Goal: Task Accomplishment & Management: Complete application form

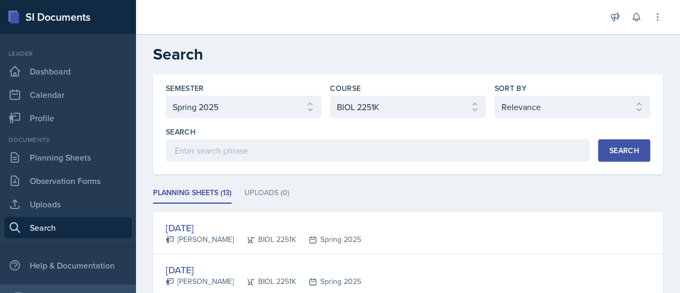
select select "e7b6c66a-987a-4ab3-92d3-5526cc86007b"
select select "0962fe08-ee06-47f9-81f7-2fff629c3db1"
select select "1"
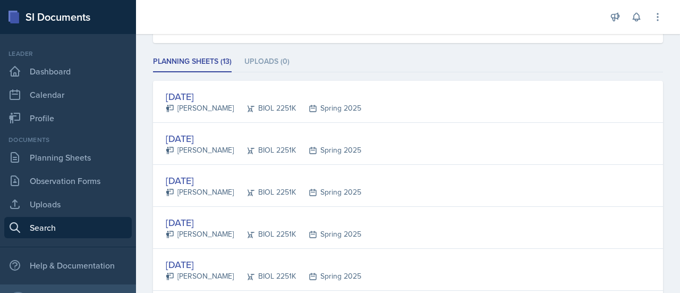
scroll to position [134, 0]
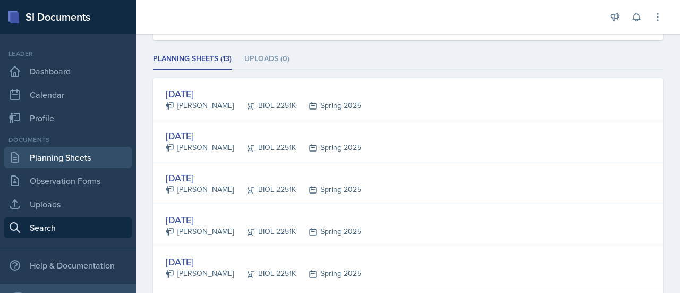
click at [78, 153] on link "Planning Sheets" at bounding box center [68, 157] width 128 height 21
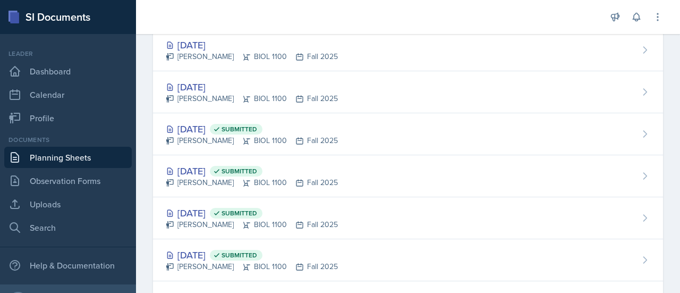
scroll to position [9, 0]
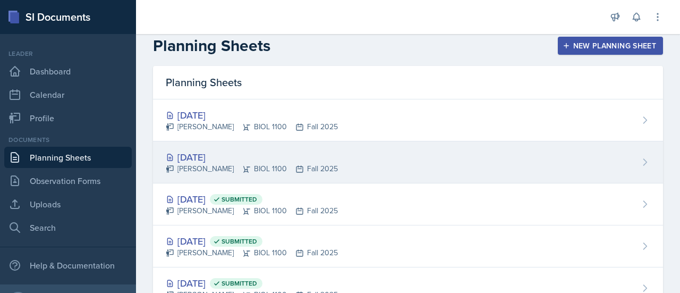
click at [219, 159] on div "[DATE]" at bounding box center [252, 157] width 172 height 14
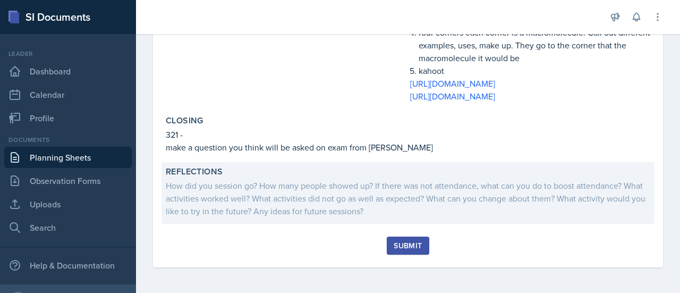
click at [572, 202] on div "How did you session go? How many people showed up? If there was not attendance,…" at bounding box center [408, 198] width 485 height 38
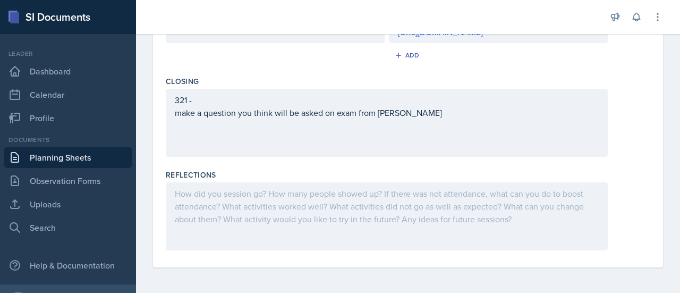
scroll to position [603, 0]
click at [548, 197] on div at bounding box center [387, 216] width 442 height 68
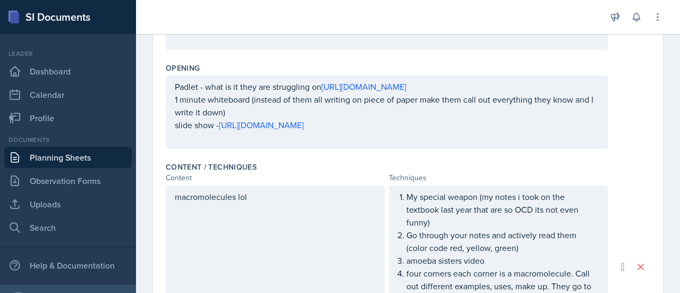
scroll to position [248, 0]
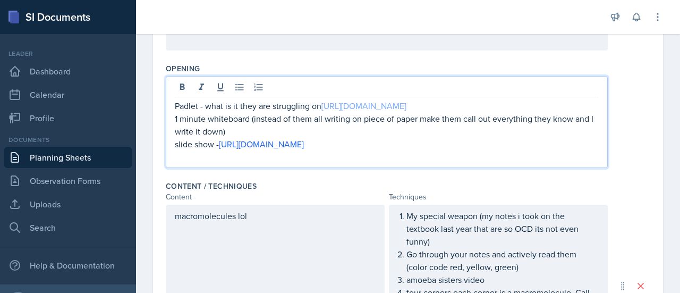
click at [401, 100] on link "[URL][DOMAIN_NAME]" at bounding box center [363, 106] width 85 height 12
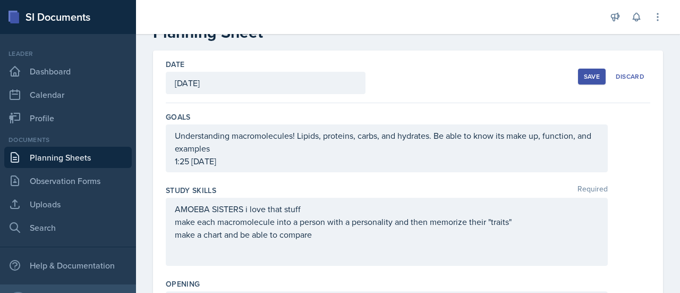
scroll to position [41, 0]
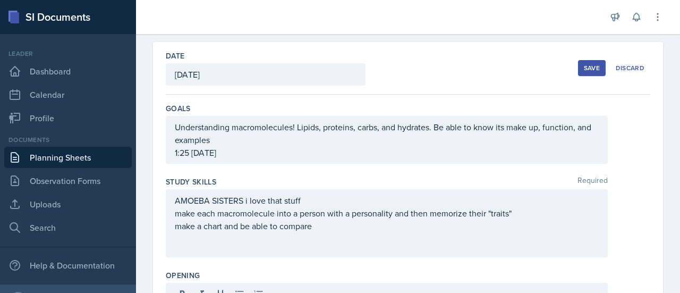
click at [584, 67] on div "Save" at bounding box center [592, 68] width 16 height 9
